Goal: Find specific page/section: Find specific page/section

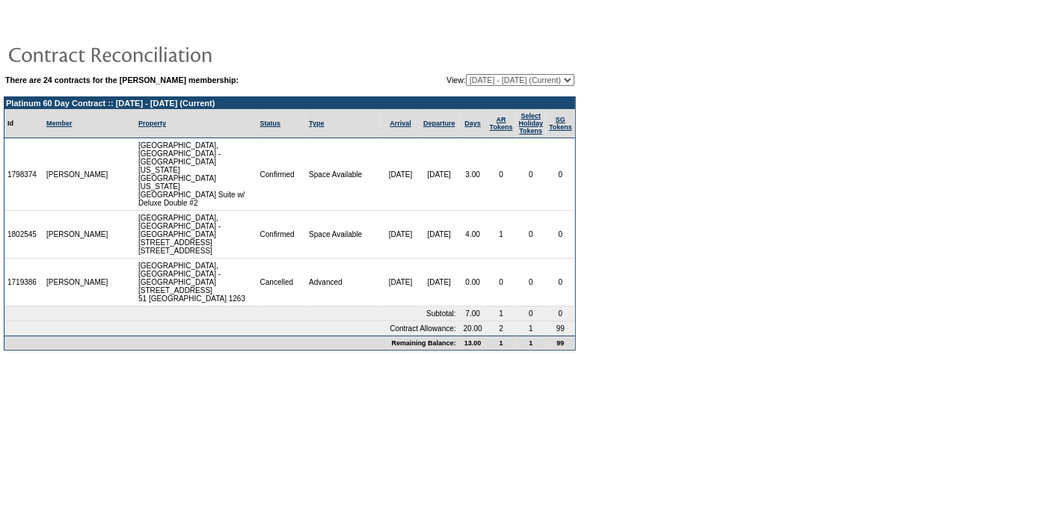
click at [466, 74] on select "06/20/05 - 06/30/06 07/01/06 - 06/30/07 07/01/07 - 06/30/08 07/01/08 - 06/30/09…" at bounding box center [520, 80] width 108 height 12
select select "120398"
click at [466, 74] on select "06/20/05 - 06/30/06 07/01/06 - 06/30/07 07/01/07 - 06/30/08 07/01/08 - 06/30/09…" at bounding box center [520, 80] width 108 height 12
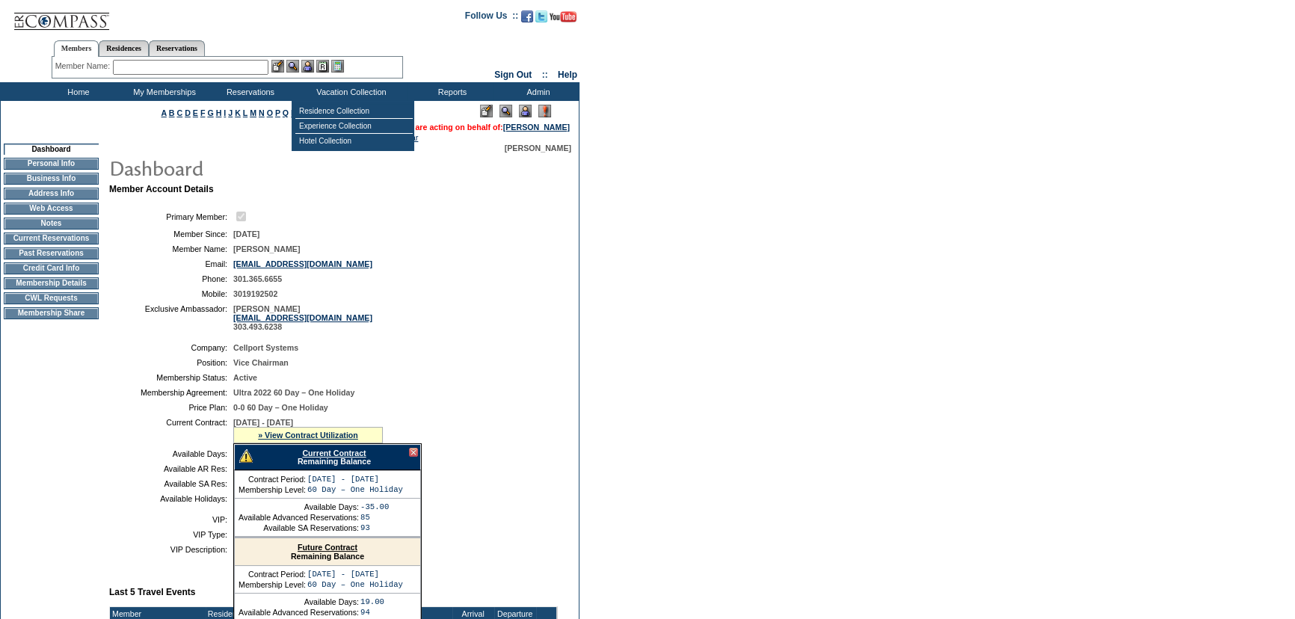
click at [244, 71] on input "text" at bounding box center [191, 67] width 156 height 15
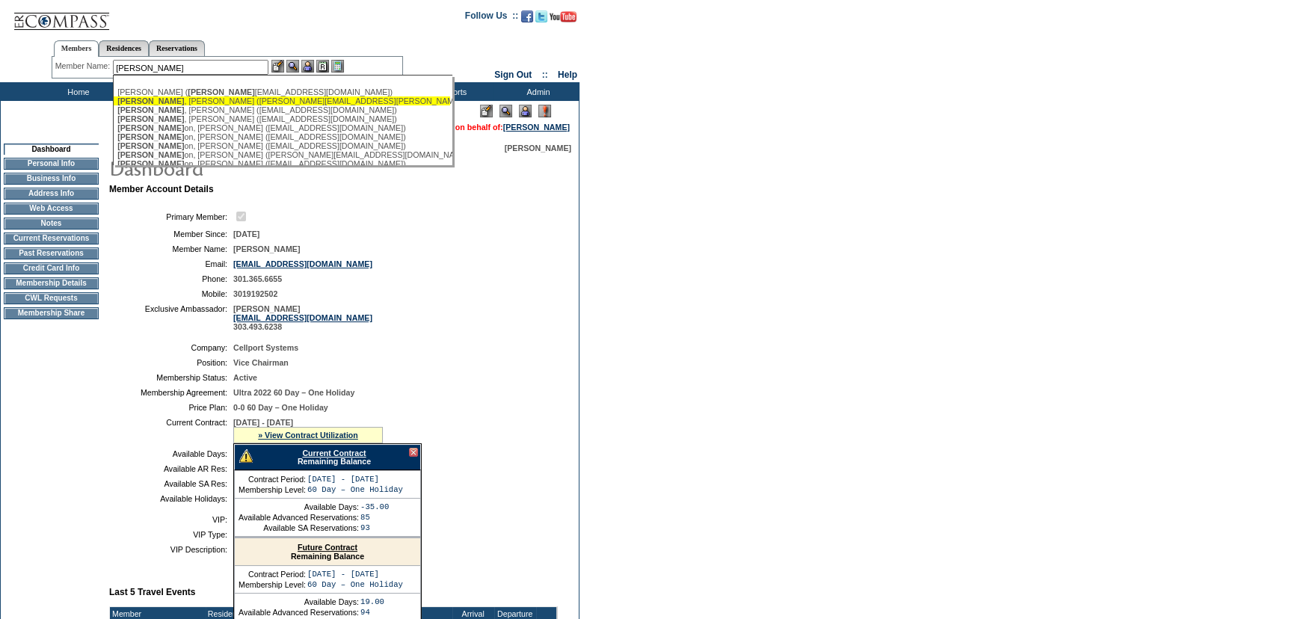
click at [206, 102] on div "[PERSON_NAME] ([PERSON_NAME][EMAIL_ADDRESS][PERSON_NAME][DOMAIN_NAME])" at bounding box center [281, 100] width 329 height 9
type input "[PERSON_NAME] ([PERSON_NAME][EMAIL_ADDRESS][PERSON_NAME][DOMAIN_NAME])"
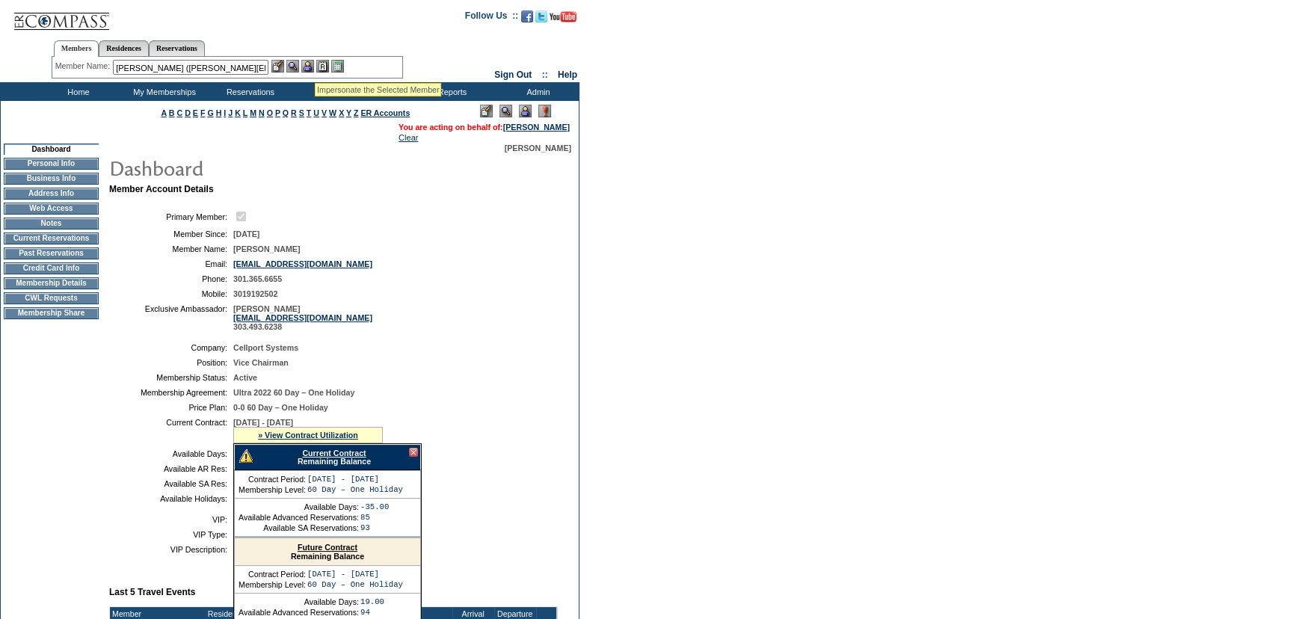
click at [314, 64] on img at bounding box center [307, 66] width 13 height 13
click at [299, 64] on img at bounding box center [292, 66] width 13 height 13
